Goal: Contribute content

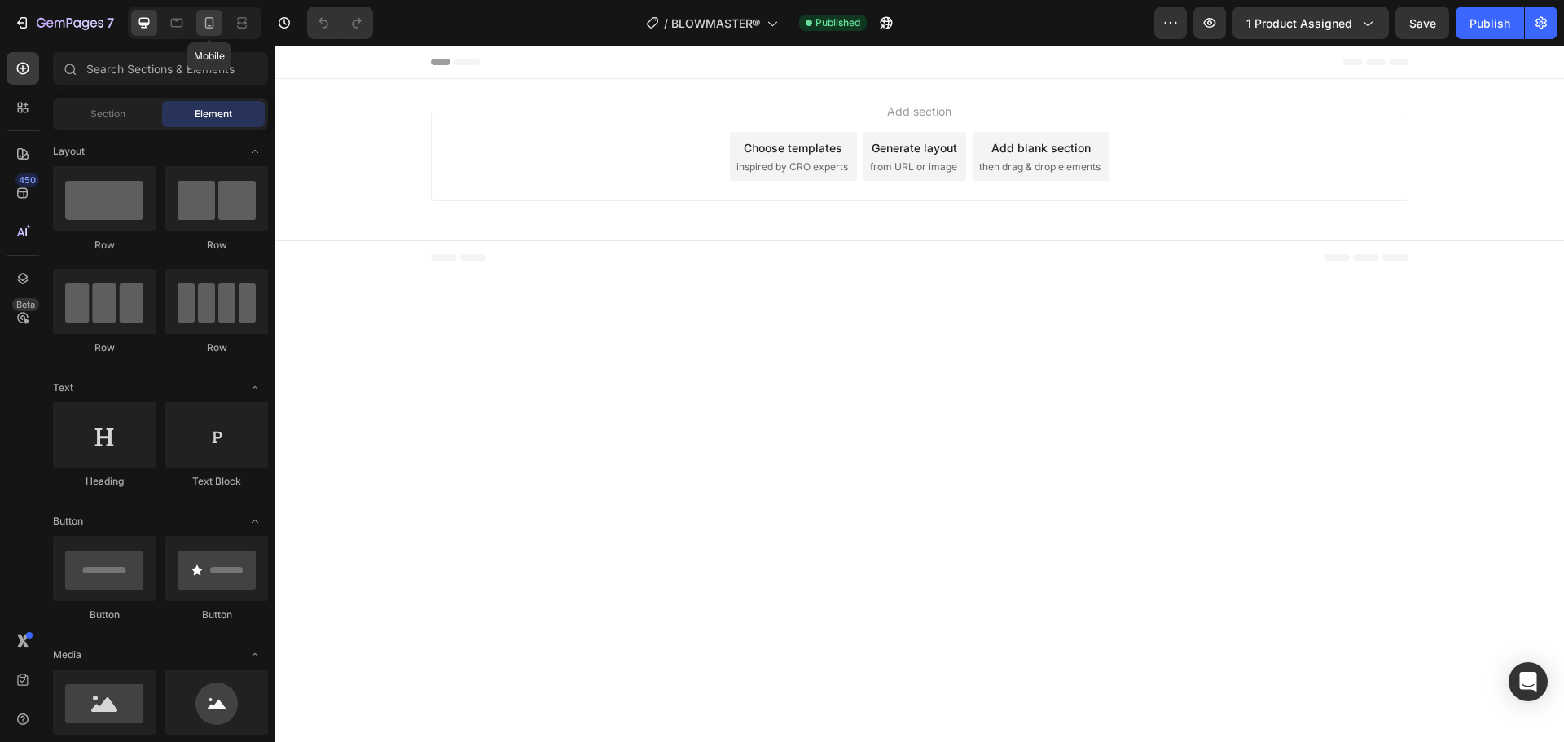
click at [208, 24] on icon at bounding box center [209, 23] width 16 height 16
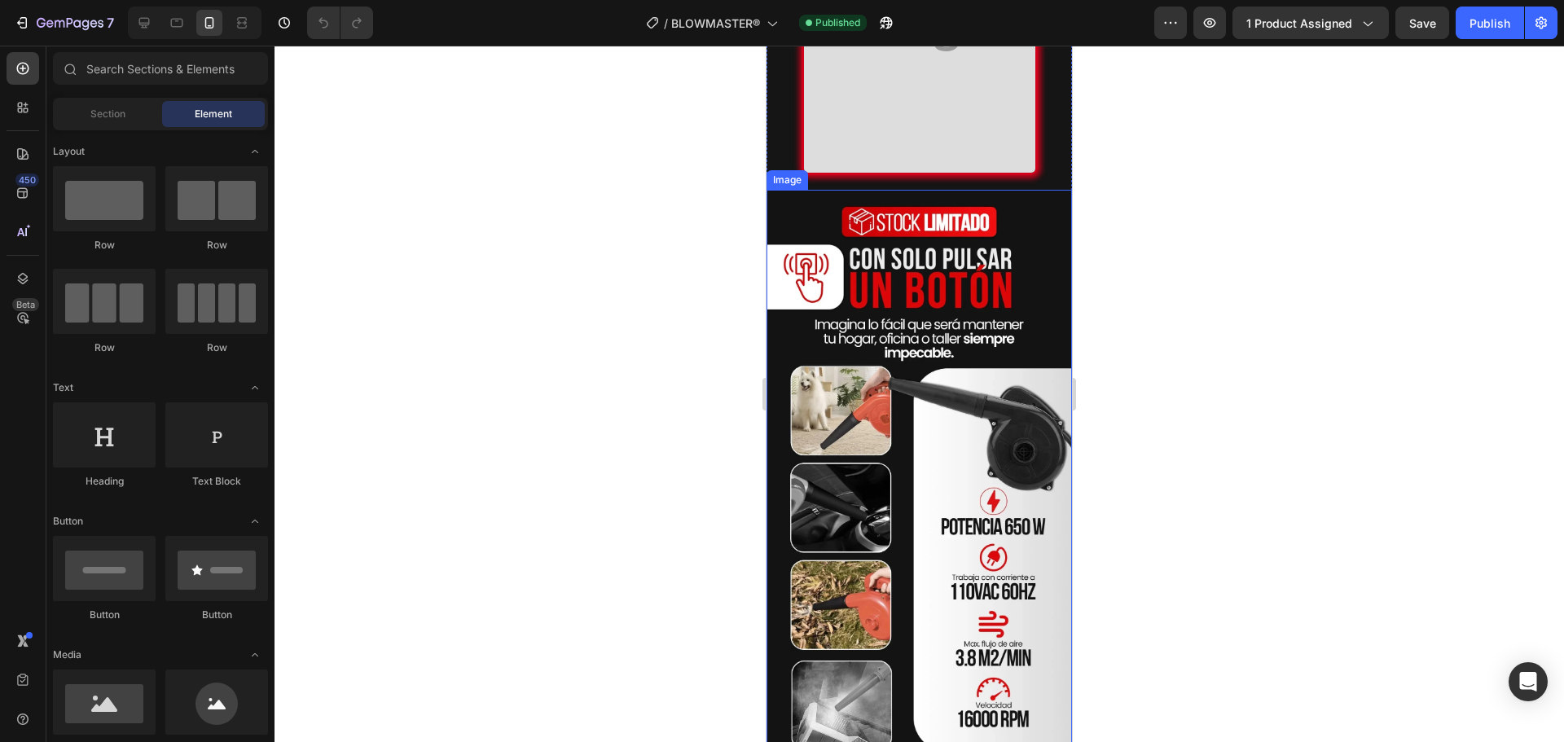
scroll to position [2200, 0]
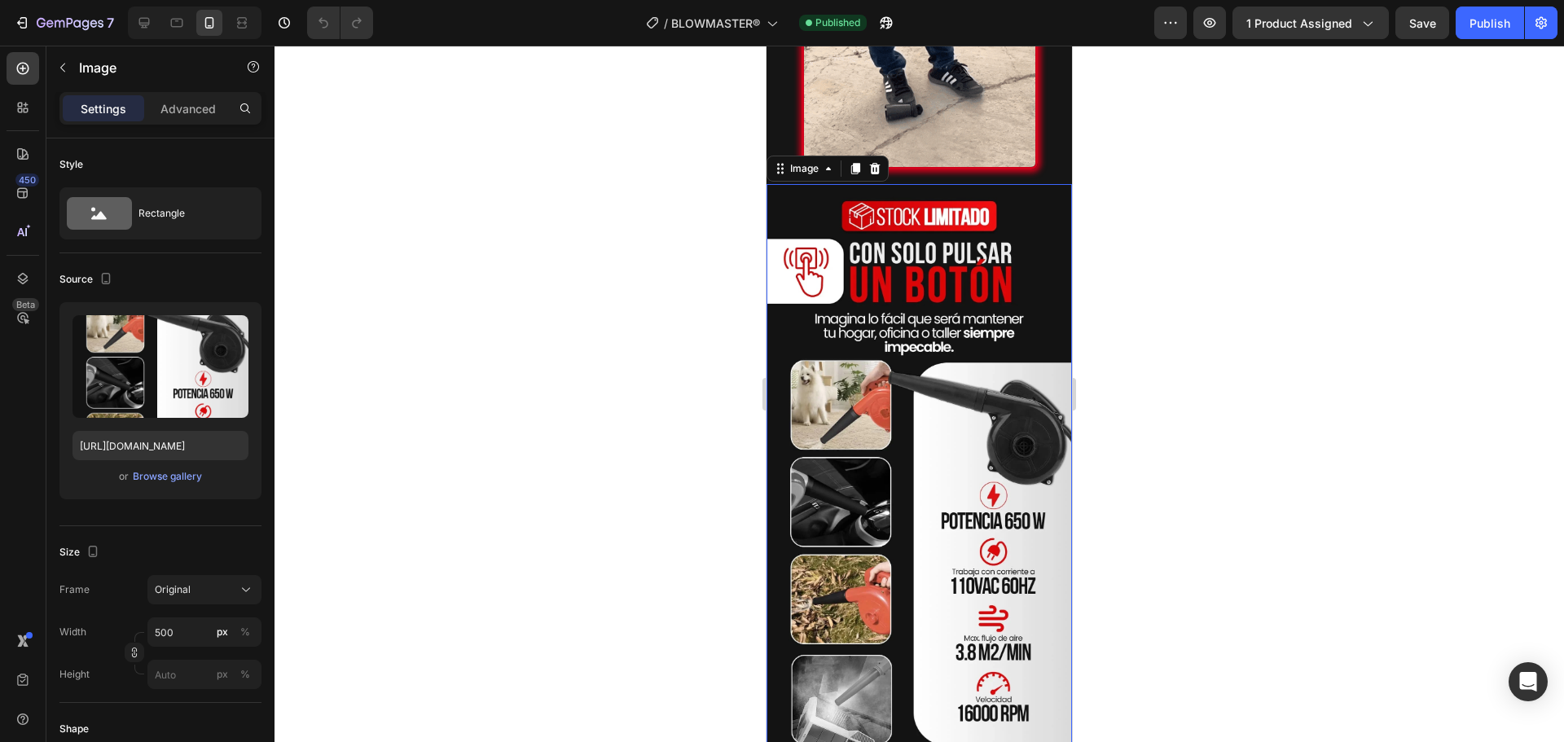
click at [846, 402] on img at bounding box center [920, 474] width 306 height 580
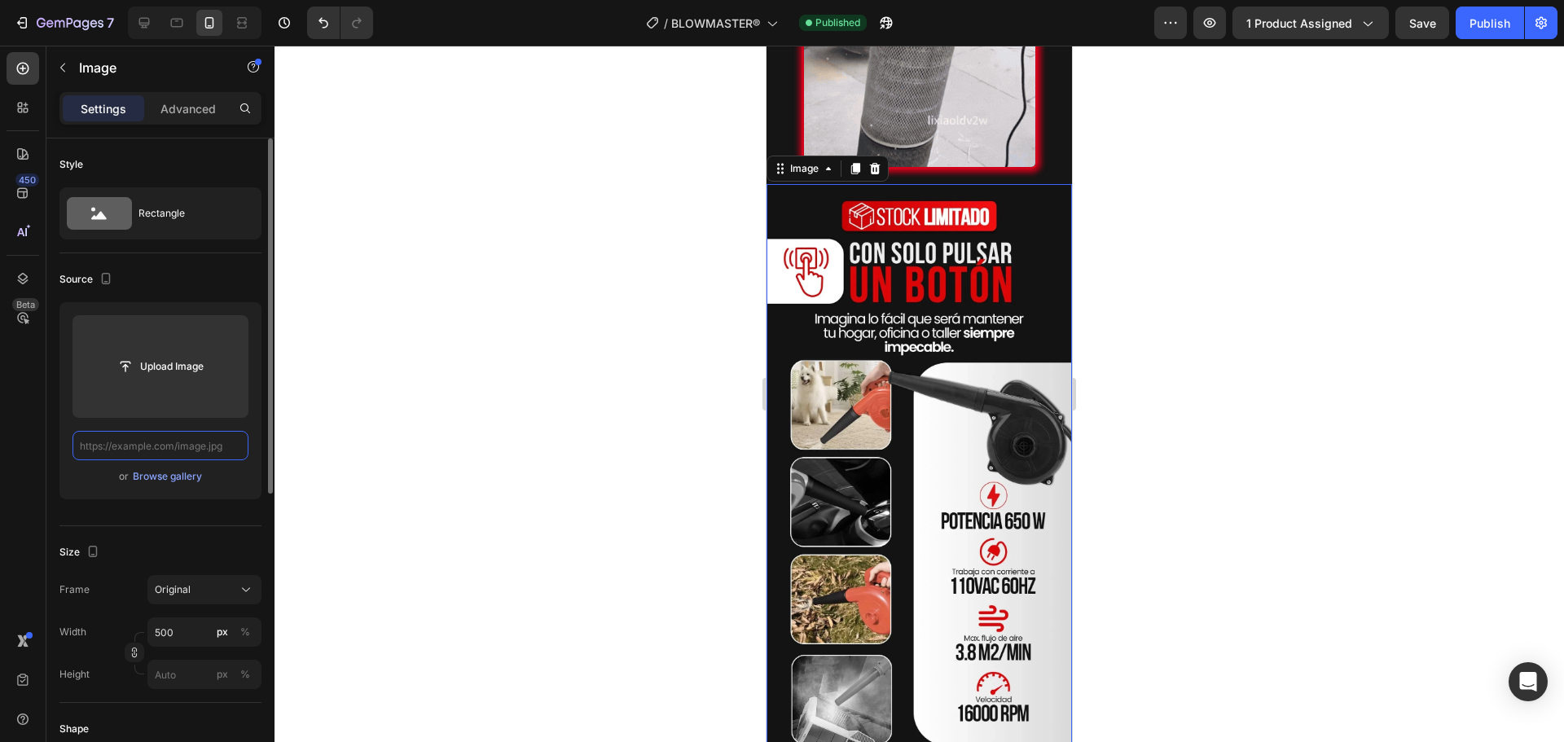
scroll to position [0, 0]
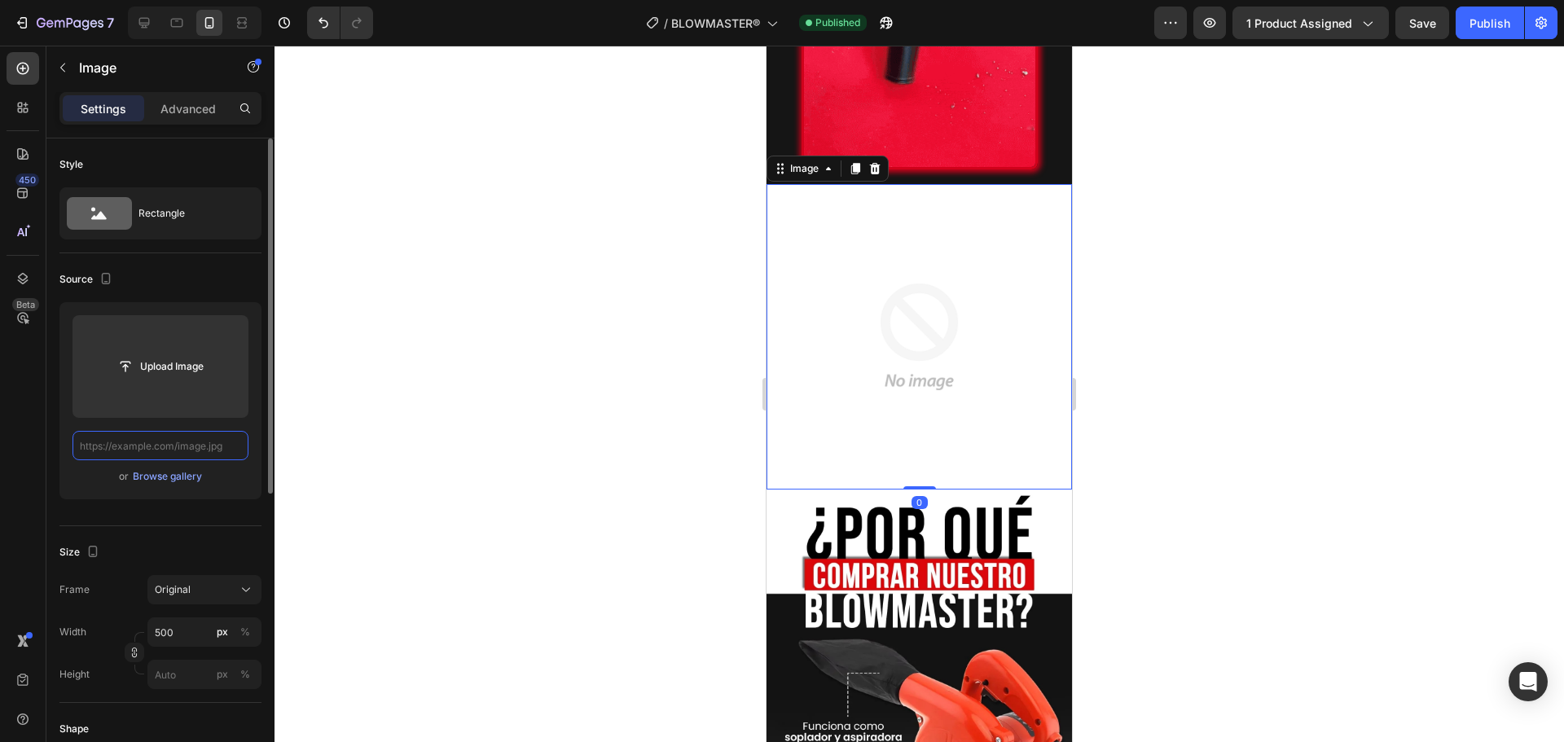
paste input "[URL][DOMAIN_NAME]"
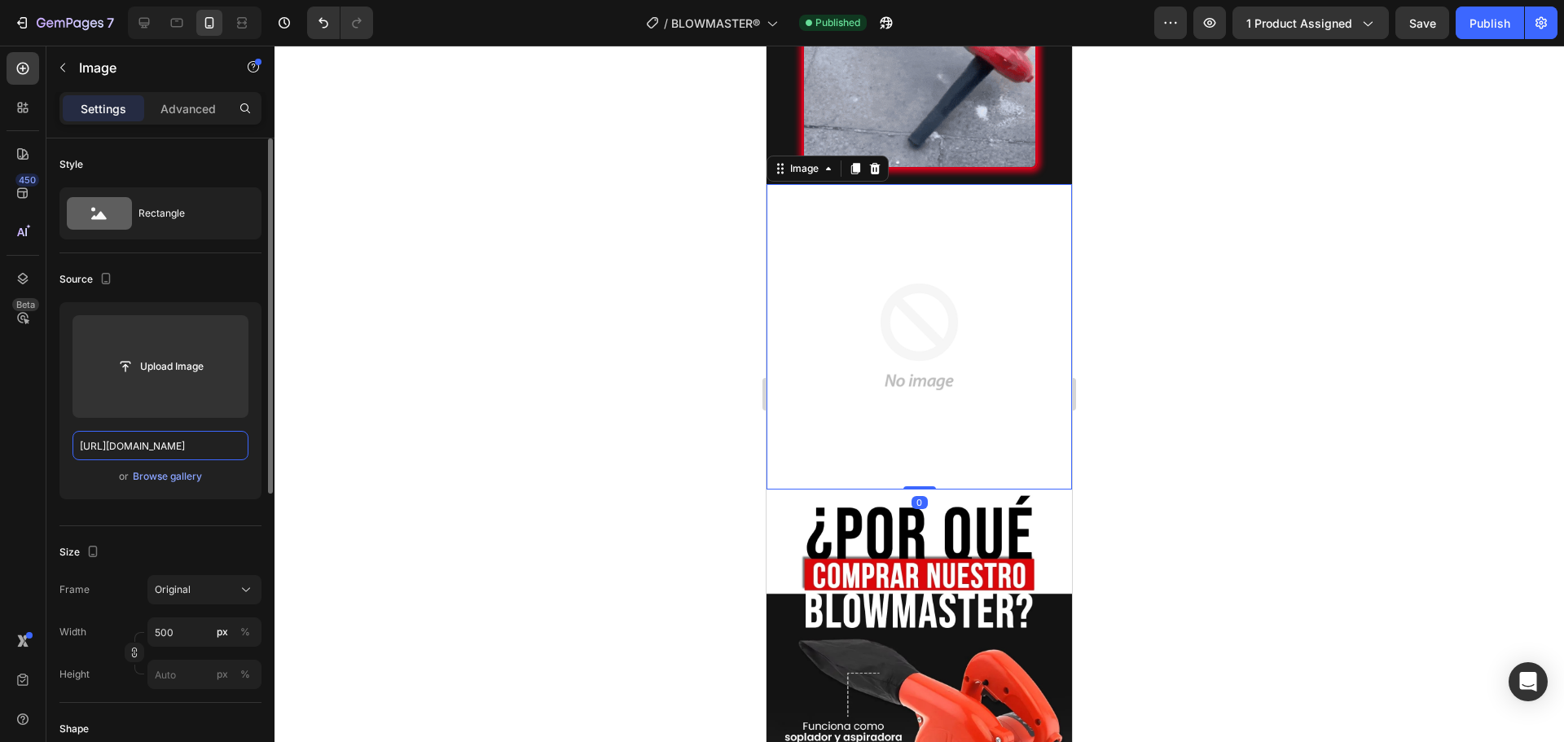
scroll to position [0, 1373]
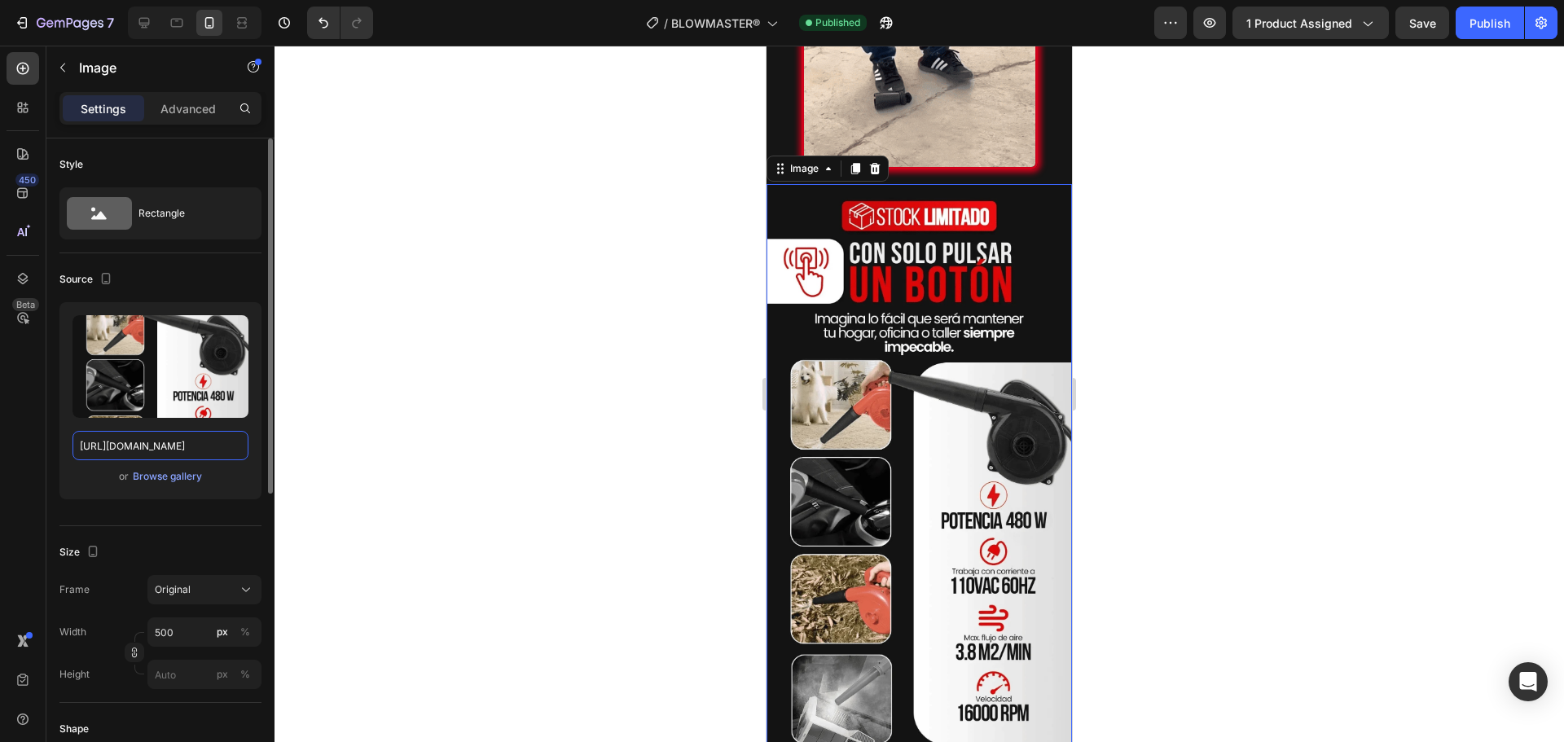
type input "[URL][DOMAIN_NAME]"
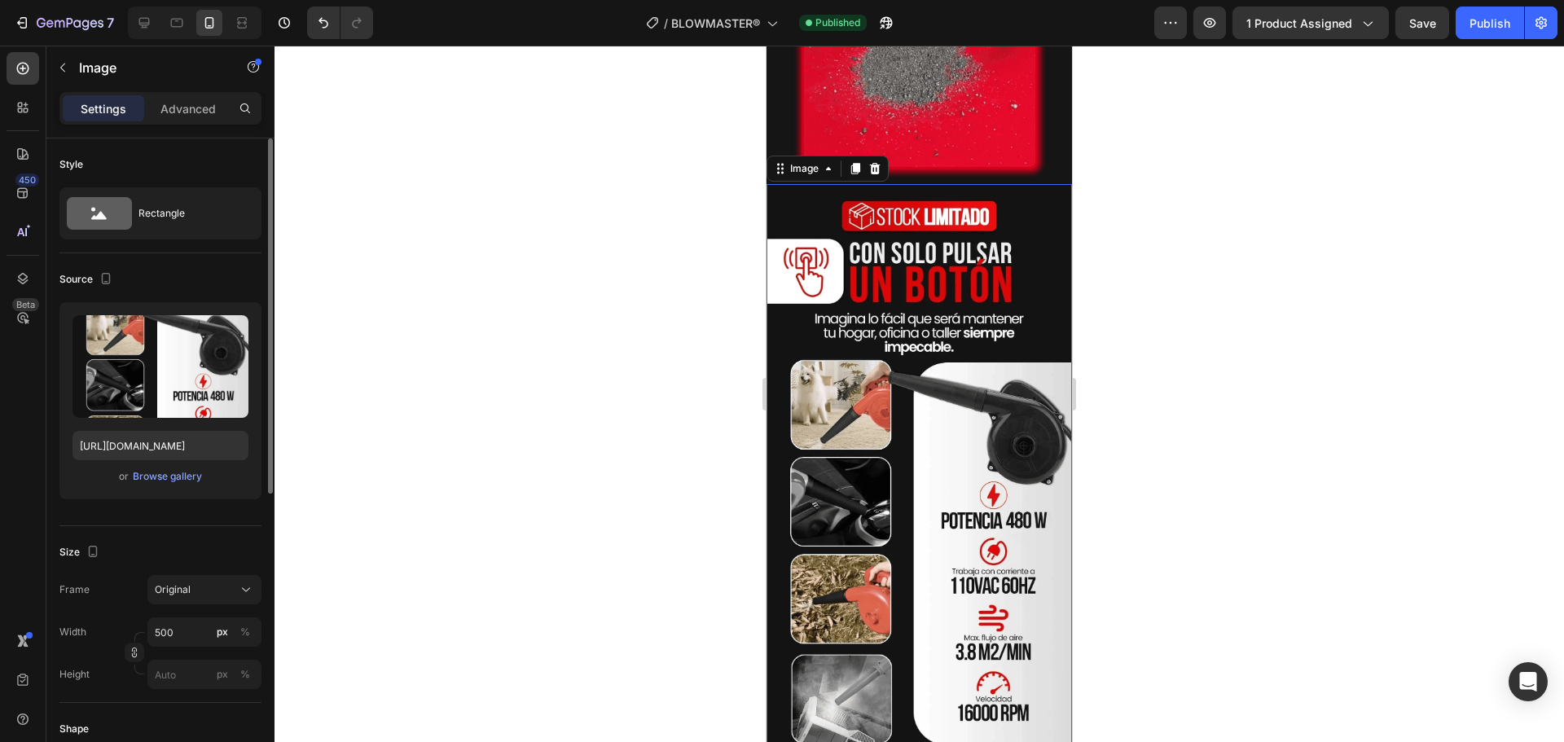
scroll to position [0, 0]
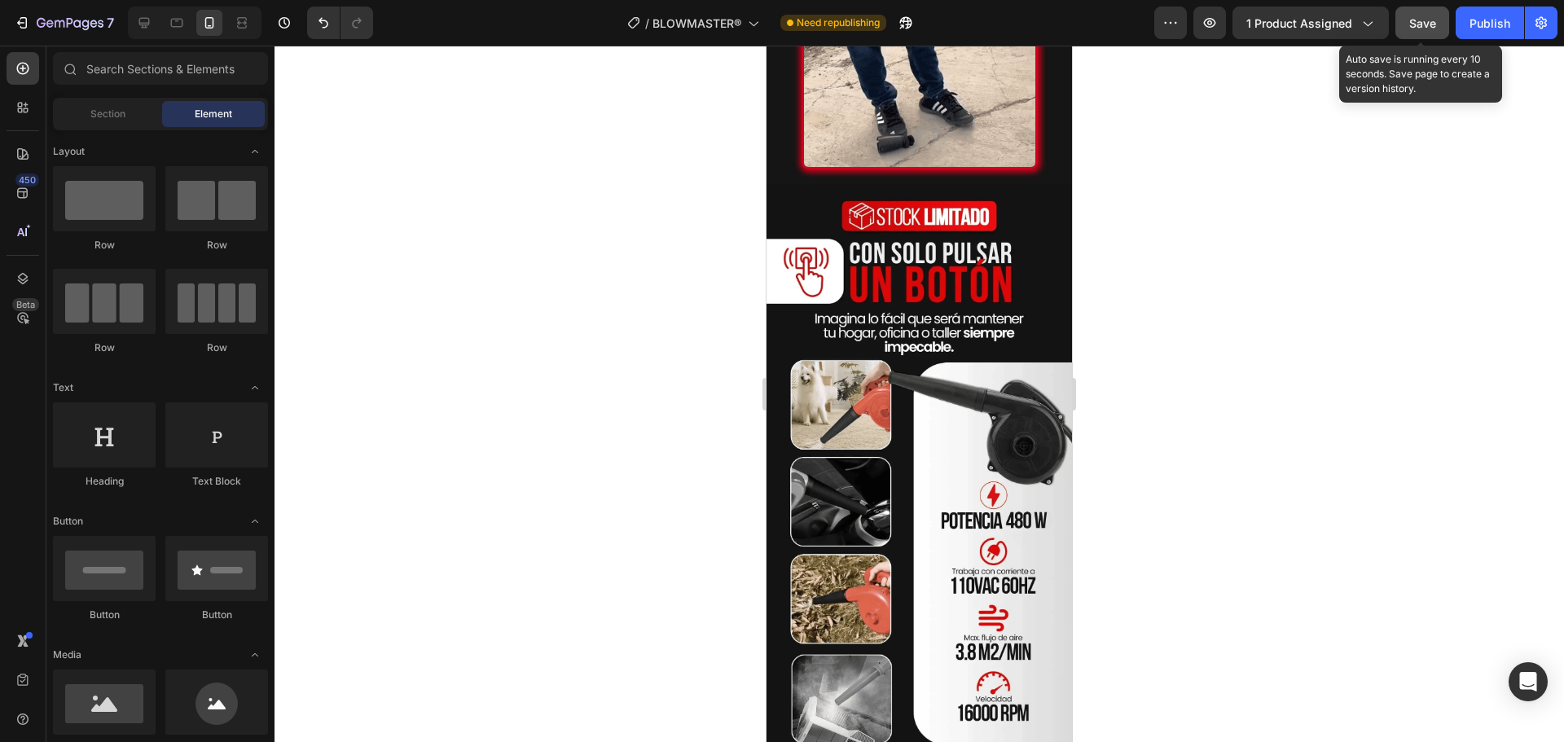
click at [1445, 26] on button "Save" at bounding box center [1423, 23] width 54 height 33
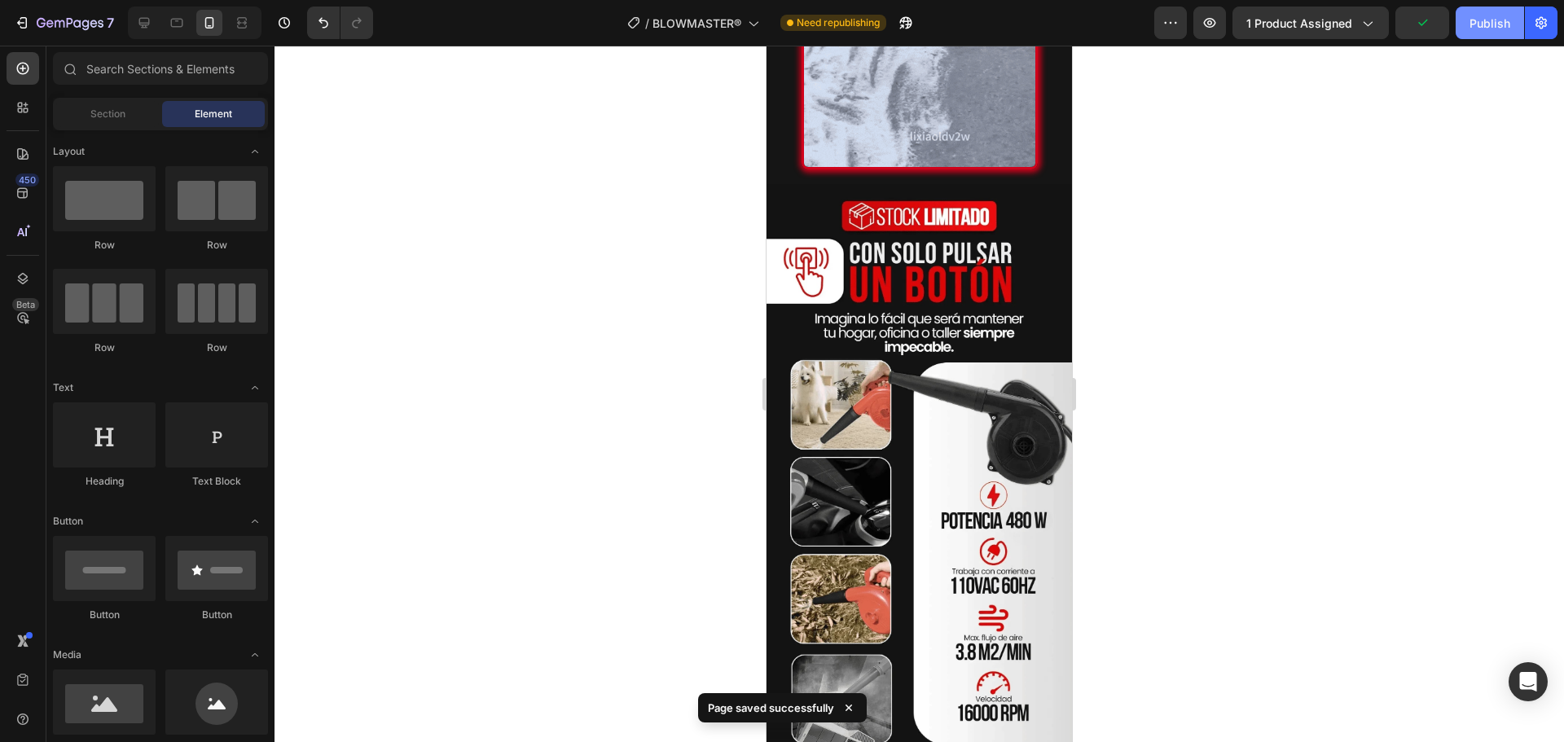
click at [1482, 27] on div "Publish" at bounding box center [1490, 23] width 41 height 17
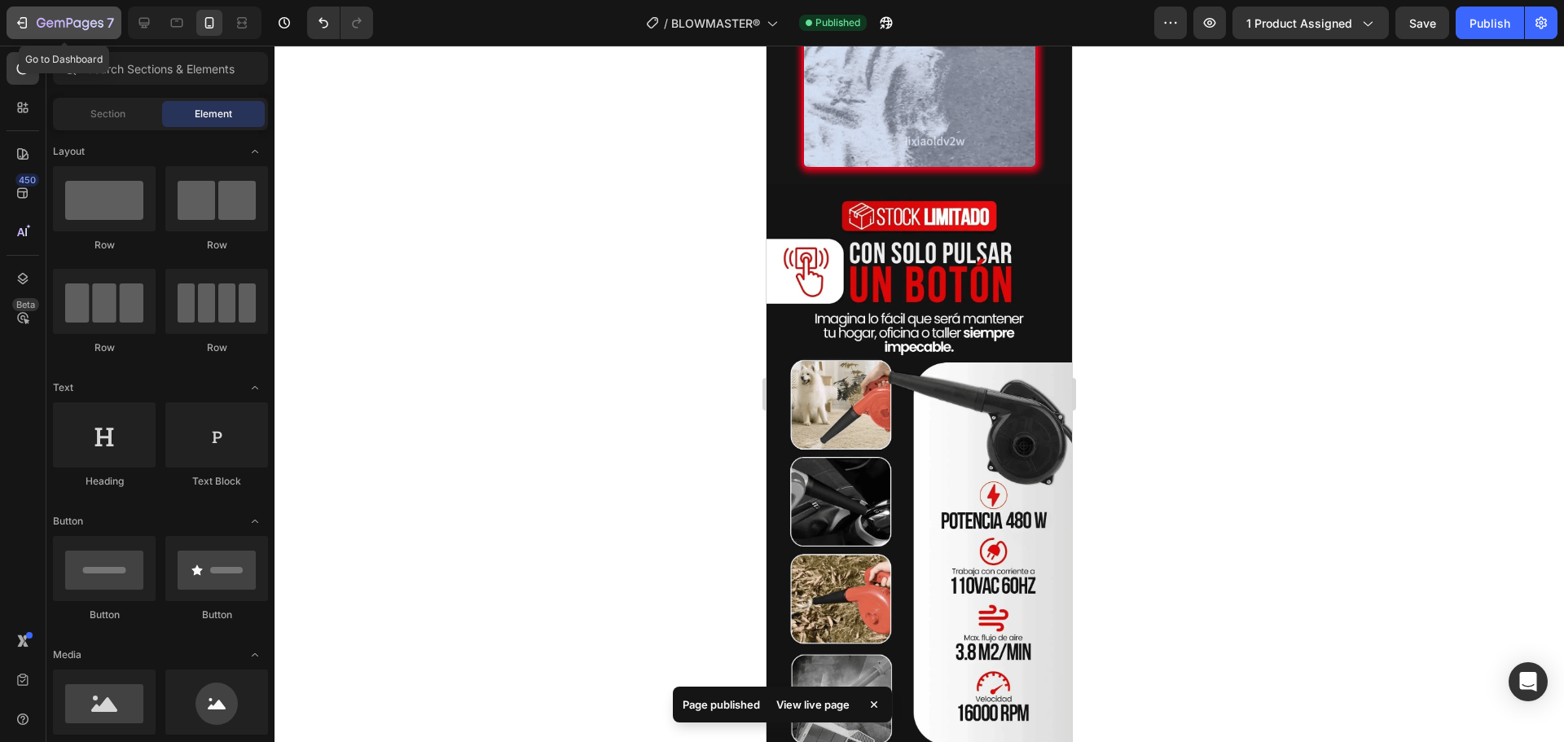
click at [108, 14] on p "7" at bounding box center [110, 23] width 7 height 20
